Goal: Information Seeking & Learning: Learn about a topic

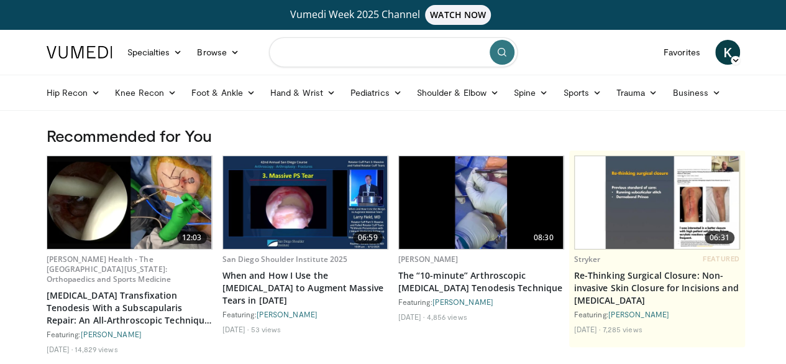
click at [349, 55] on input "Search topics, interventions" at bounding box center [393, 52] width 249 height 30
type input "**********"
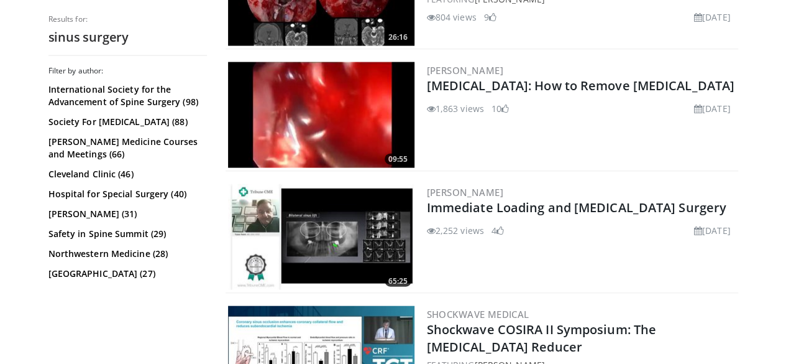
scroll to position [1332, 0]
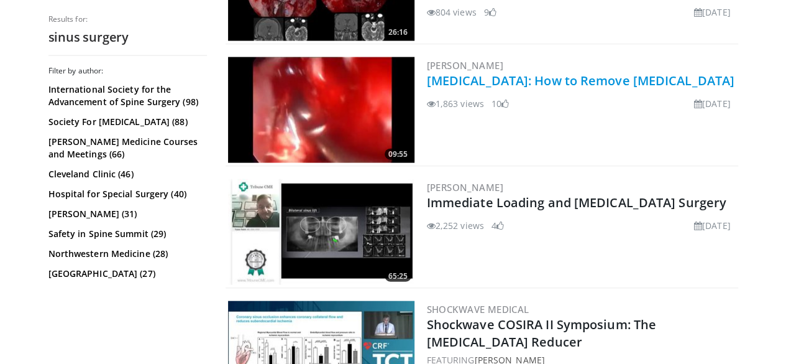
click at [462, 89] on link "[MEDICAL_DATA]: How to Remove [MEDICAL_DATA]" at bounding box center [581, 80] width 308 height 17
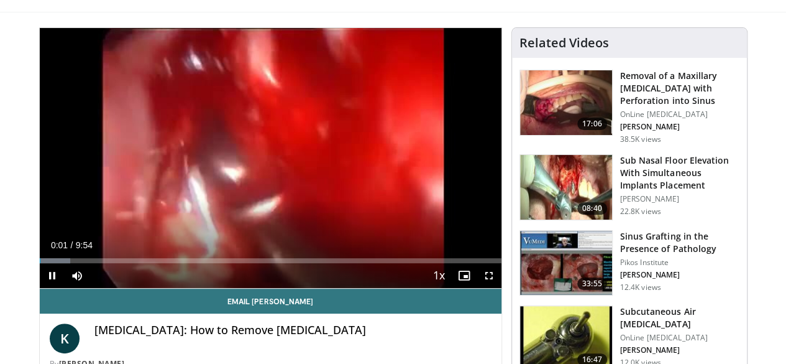
scroll to position [103, 0]
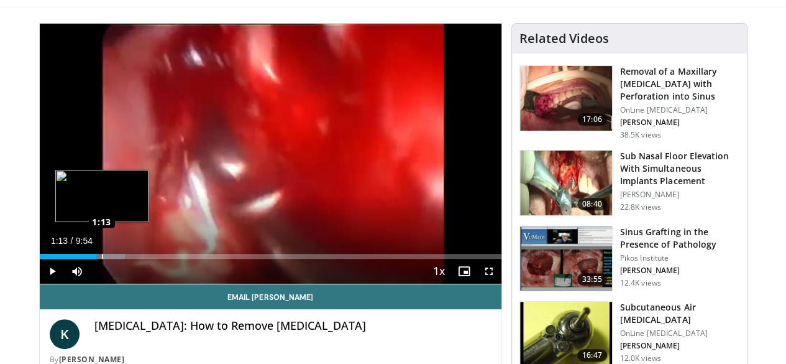
click at [70, 259] on div "Loaded : 18.46% 1:13 1:13" at bounding box center [271, 256] width 462 height 5
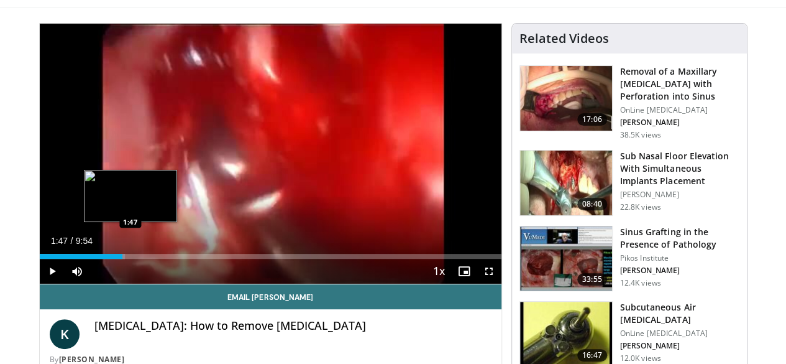
click at [99, 259] on div "Progress Bar" at bounding box center [98, 256] width 51 height 5
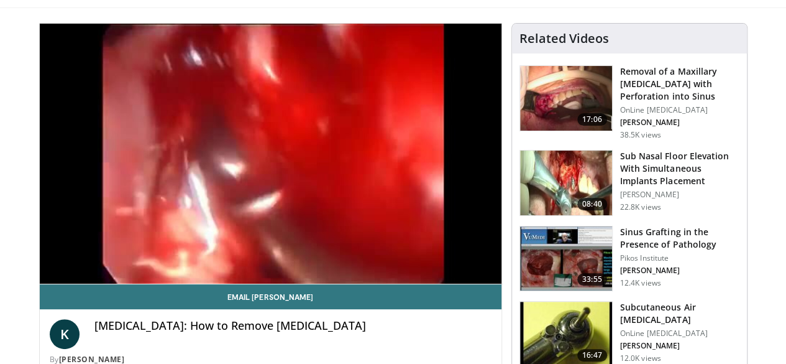
click at [119, 280] on div "10 seconds Tap to unmute" at bounding box center [271, 154] width 462 height 260
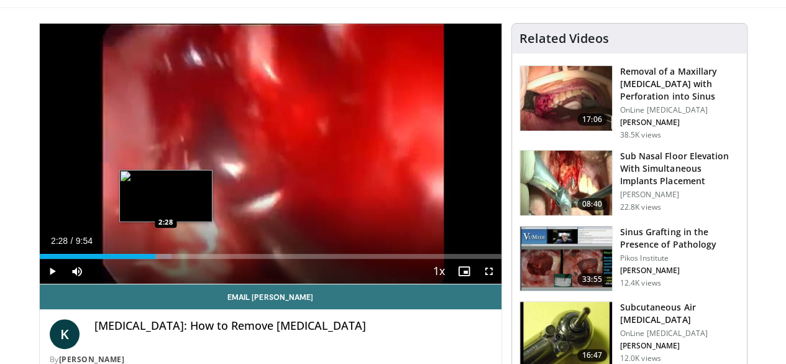
click at [134, 259] on div "Progress Bar" at bounding box center [135, 256] width 71 height 5
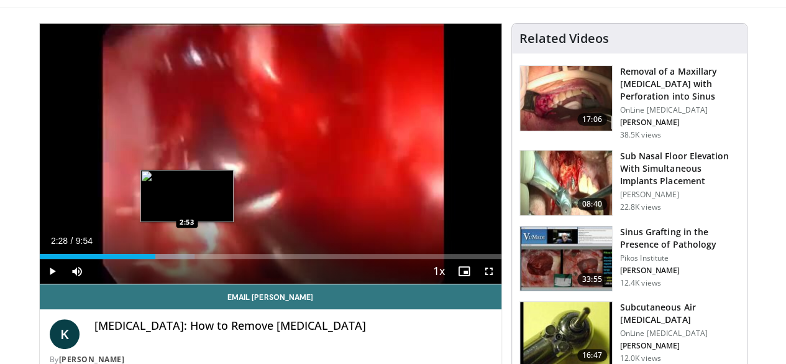
click at [157, 259] on div "Loaded : 33.64% 2:28 2:53" at bounding box center [271, 253] width 462 height 12
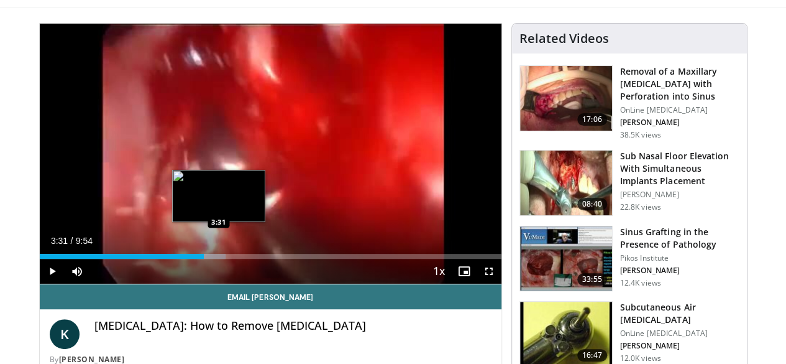
click at [187, 259] on div "Progress Bar" at bounding box center [190, 256] width 72 height 5
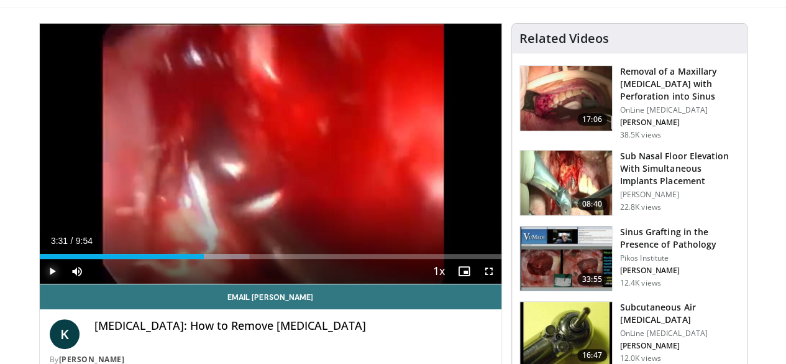
click at [40, 283] on span "Video Player" at bounding box center [52, 271] width 25 height 25
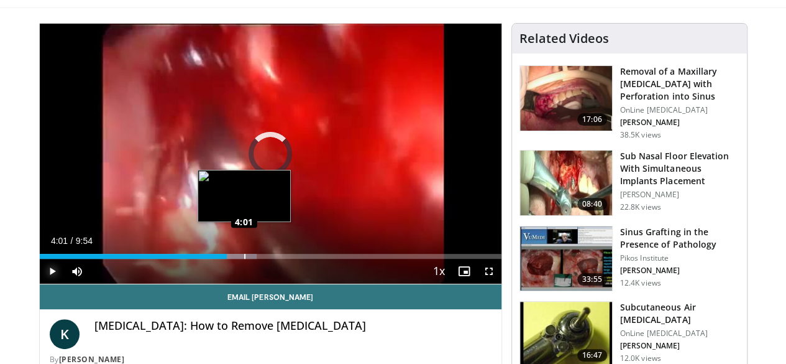
click at [213, 259] on div "Loaded : 47.10% 4:01 4:01" at bounding box center [271, 256] width 462 height 5
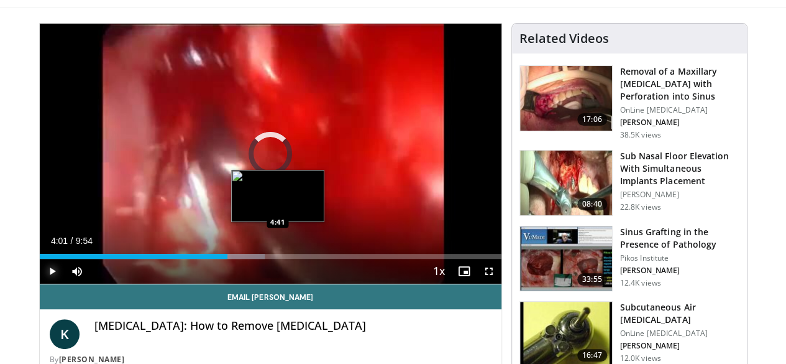
click at [247, 259] on div "Loaded : 48.78% 4:42 4:41" at bounding box center [271, 256] width 462 height 5
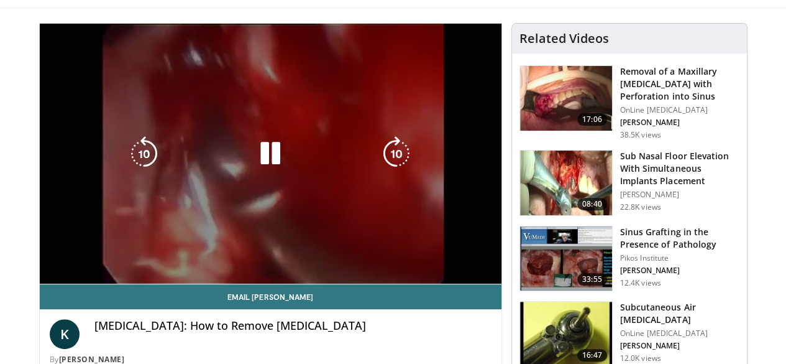
click at [280, 277] on div "10 seconds Tap to unmute" at bounding box center [271, 154] width 462 height 260
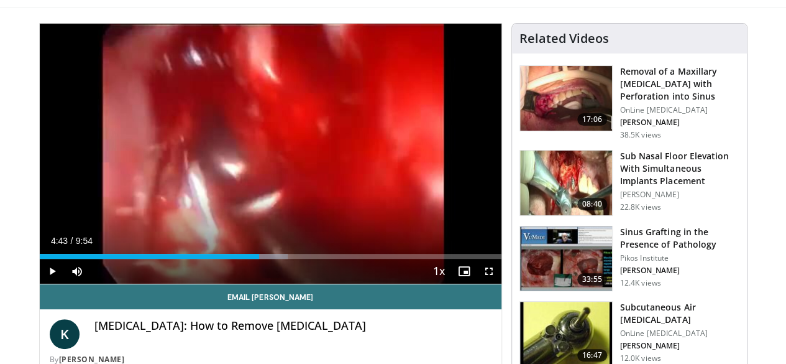
click at [331, 282] on div "Current Time 4:43 / Duration 9:54 Play Skip Backward Skip Forward Mute 0% Loade…" at bounding box center [271, 271] width 462 height 25
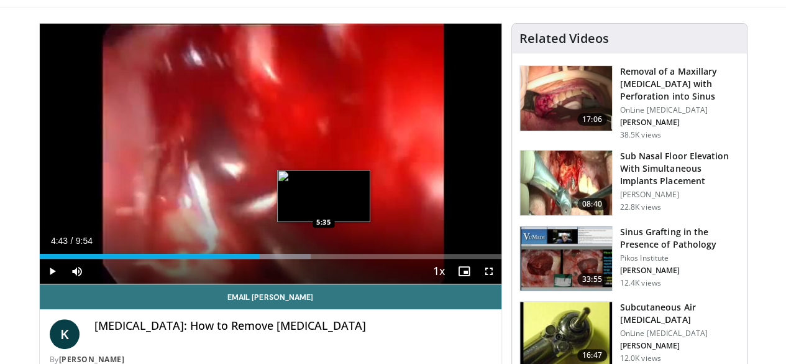
click at [292, 259] on div "Loaded : 58.77% 4:43 5:35" at bounding box center [271, 256] width 462 height 5
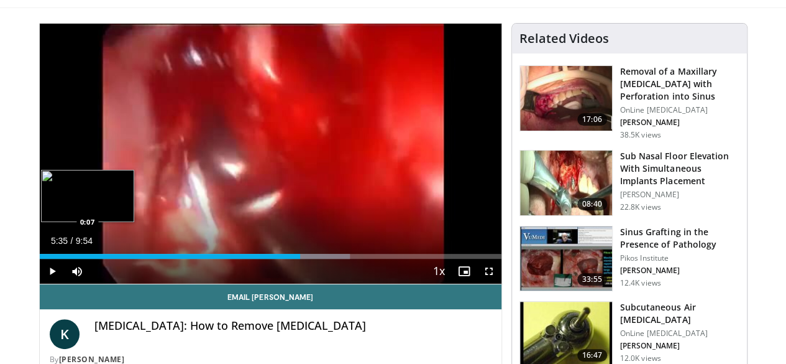
click at [40, 259] on div "5:35" at bounding box center [170, 256] width 260 height 5
